Goal: Task Accomplishment & Management: Use online tool/utility

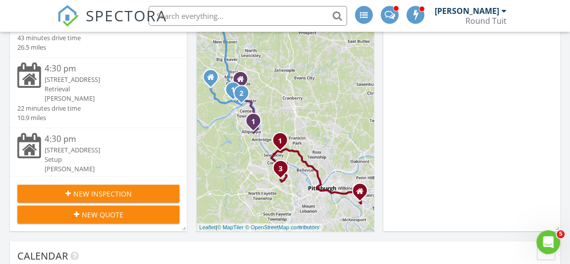
scroll to position [135, 0]
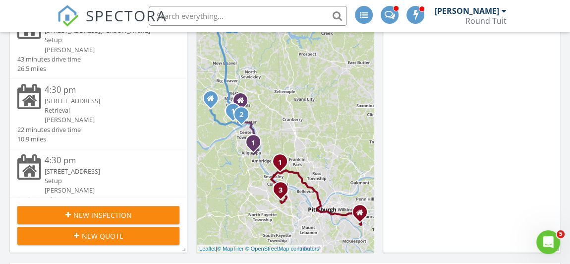
click at [507, 15] on link "Rich Churchfield Round Tuit" at bounding box center [472, 16] width 74 height 32
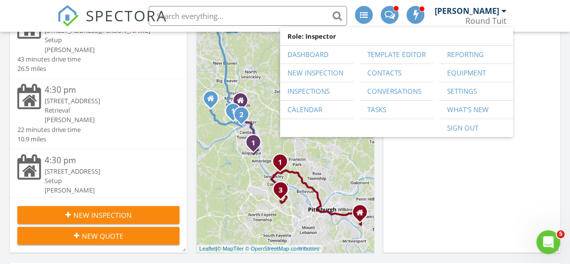
click at [503, 13] on div at bounding box center [504, 11] width 5 height 8
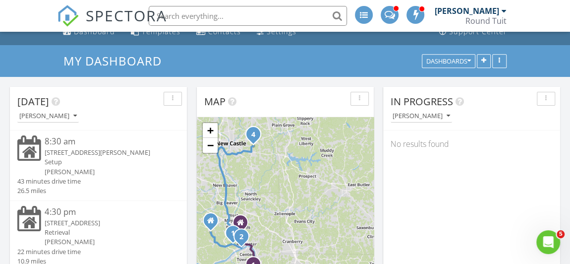
scroll to position [0, 0]
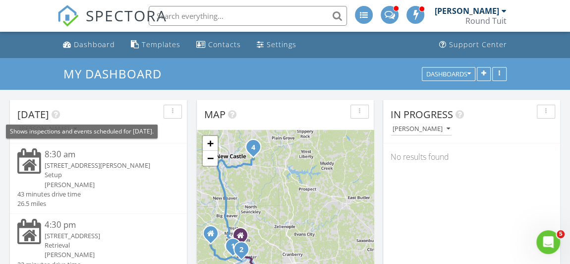
click at [57, 115] on icon at bounding box center [56, 115] width 8 height 10
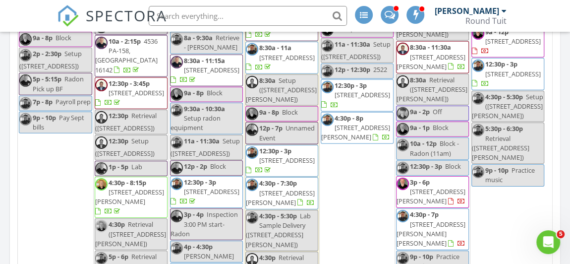
scroll to position [1668, 0]
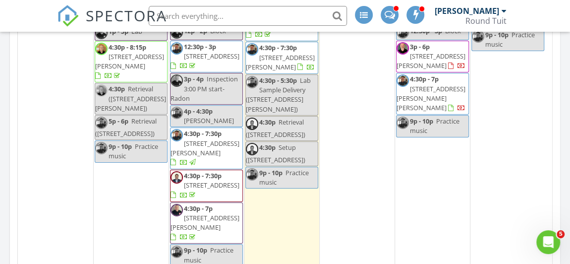
click at [201, 181] on span "310 Trotwood Dr, Coraopolis 15108" at bounding box center [212, 185] width 56 height 9
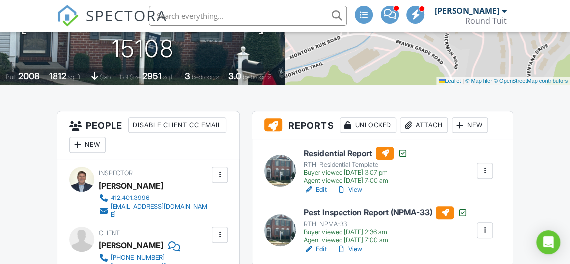
click at [326, 151] on h6 "Residential Report" at bounding box center [356, 153] width 104 height 13
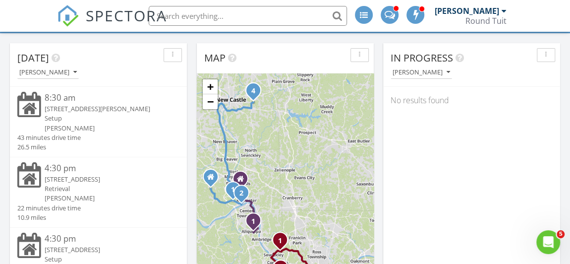
scroll to position [45, 0]
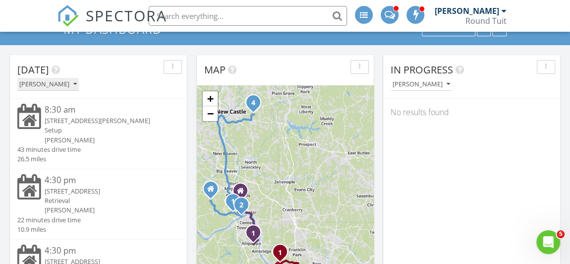
click at [77, 83] on icon "button" at bounding box center [74, 84] width 3 height 7
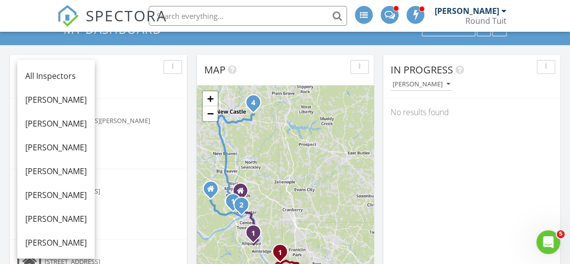
click at [160, 99] on div "8:30 am 881 Blackburn Rd, Sewickley, PA 15143 Setup Rich Churchfield 43 minutes…" at bounding box center [98, 134] width 177 height 70
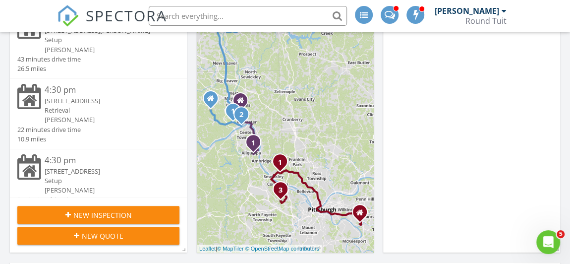
scroll to position [90, 0]
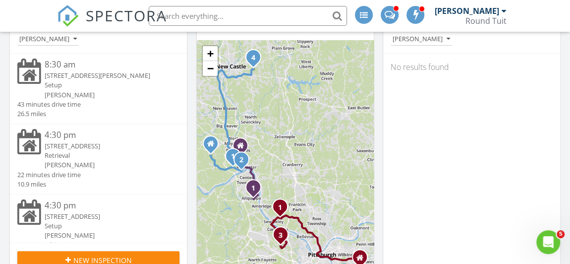
click at [76, 142] on div "310 Trotwood Dr, Coraopolis, PA 15108" at bounding box center [105, 145] width 121 height 9
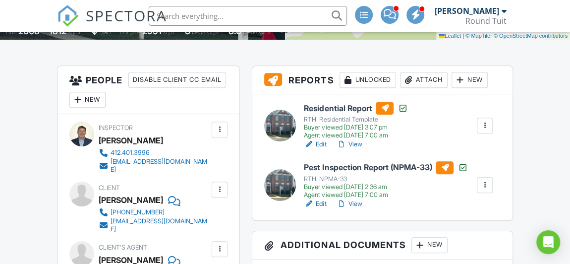
click at [343, 103] on h6 "Residential Report" at bounding box center [356, 108] width 104 height 13
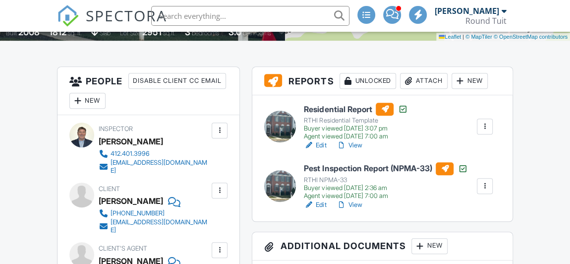
click at [355, 144] on link "View" at bounding box center [349, 145] width 26 height 10
